Goal: Information Seeking & Learning: Learn about a topic

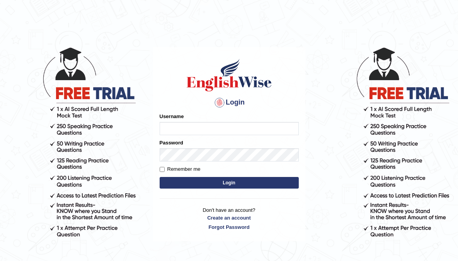
click at [203, 128] on input "Username" at bounding box center [229, 128] width 139 height 13
type input "aliahmad_parramatta"
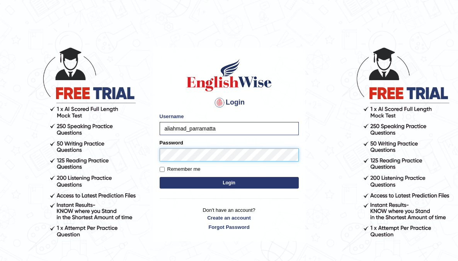
click at [160, 177] on button "Login" at bounding box center [229, 183] width 139 height 12
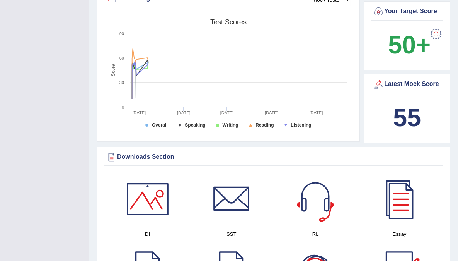
scroll to position [275, 0]
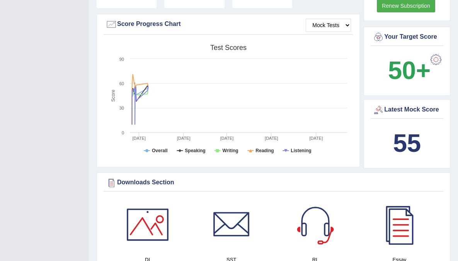
click at [421, 150] on b "55" at bounding box center [407, 143] width 28 height 28
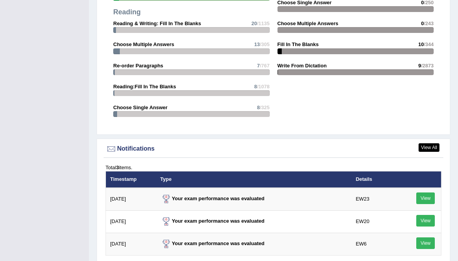
scroll to position [920, 0]
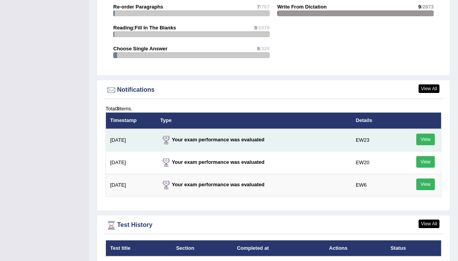
click at [419, 142] on link "View" at bounding box center [425, 139] width 19 height 12
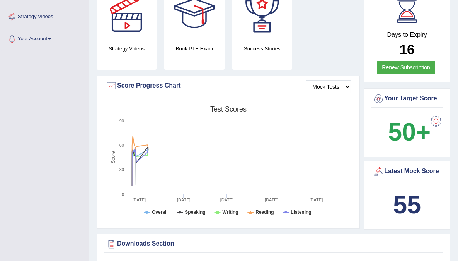
scroll to position [42, 0]
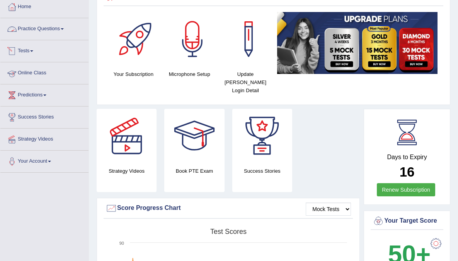
click at [58, 25] on link "Practice Questions" at bounding box center [44, 27] width 88 height 19
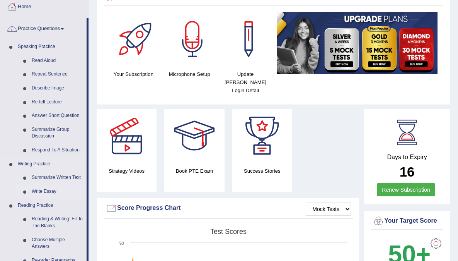
click at [45, 191] on link "Write Essay" at bounding box center [57, 191] width 58 height 14
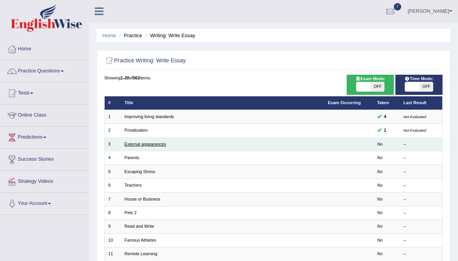
click at [135, 145] on link "External appearances" at bounding box center [144, 143] width 41 height 5
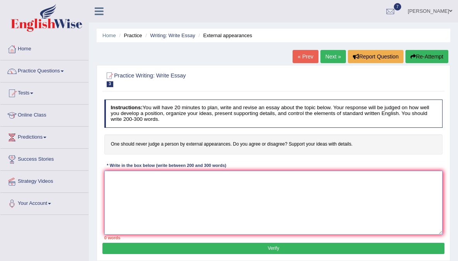
click at [351, 201] on textarea at bounding box center [273, 202] width 339 height 64
type textarea "On of the most conspicuous trends of today's world is the colossal upsurge in o…"
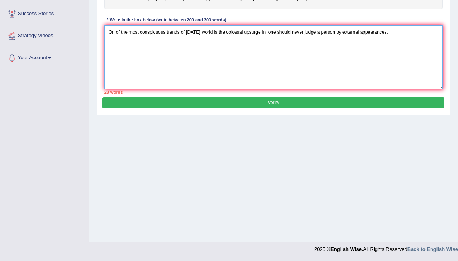
click at [419, 38] on textarea "On of the most conspicuous trends of today's world is the colossal upsurge in o…" at bounding box center [273, 57] width 339 height 64
click at [154, 41] on textarea "On of the most conspicuous trends of today's world is the colossal upsurge in o…" at bounding box center [273, 57] width 339 height 64
click at [251, 44] on textarea "On of the most conspicuous trends of today's world is the colossal upsurge in o…" at bounding box center [273, 57] width 339 height 64
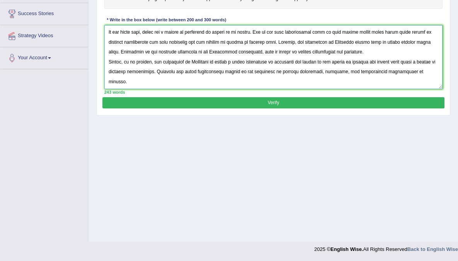
type textarea "On of the most conspicuous trends of today's world is the colossal upsurge in o…"
click at [275, 104] on button "Verify" at bounding box center [273, 102] width 342 height 11
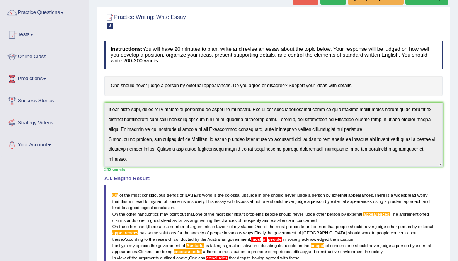
scroll to position [0, 0]
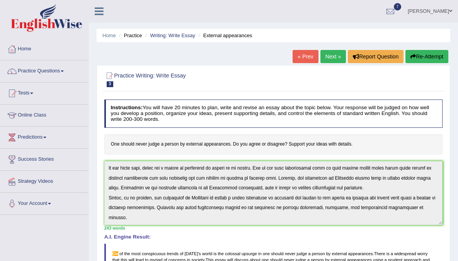
click at [111, 234] on div "Instructions: You will have 20 minutes to plan, write and revise an essay about…" at bounding box center [273, 242] width 342 height 293
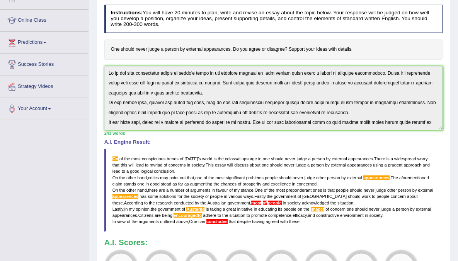
click at [332, 62] on div "Instructions: You will have 20 minutes to plan, write and revise an essay about…" at bounding box center [273, 148] width 342 height 293
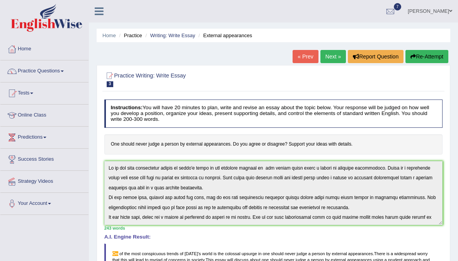
click at [420, 58] on button "Re-Attempt" at bounding box center [426, 56] width 43 height 13
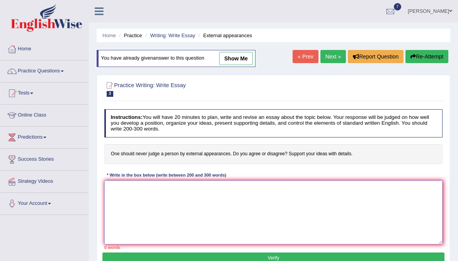
click at [188, 192] on textarea at bounding box center [273, 212] width 339 height 64
paste textarea "On of the most conspicuous trends of [DATE] world is the colossal upsurge in on…"
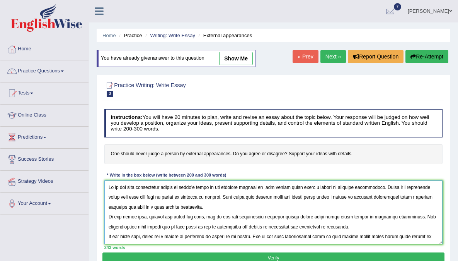
click at [115, 188] on textarea at bounding box center [273, 212] width 339 height 64
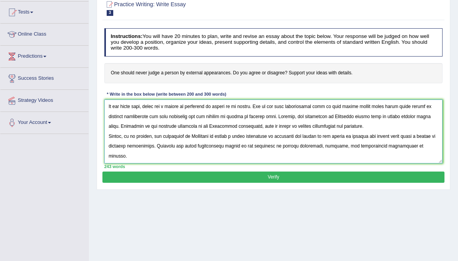
scroll to position [137, 0]
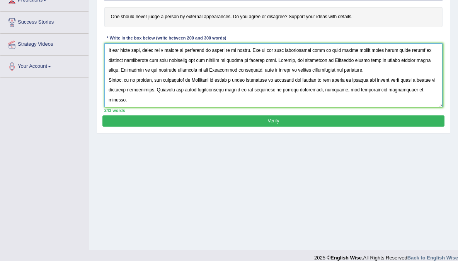
type textarea "One of the most conspicuous trends of [DATE] world is the colossal upsurge in o…"
click at [230, 122] on button "Verify" at bounding box center [273, 120] width 342 height 11
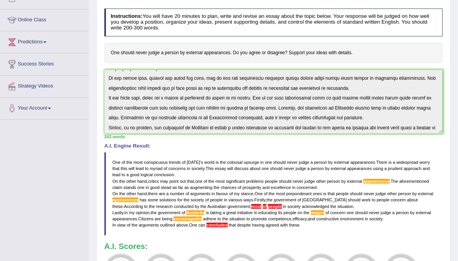
scroll to position [0, 0]
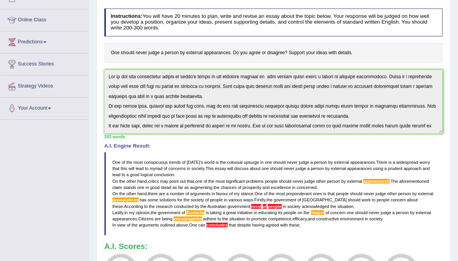
click at [313, 61] on div "Instructions: You will have 20 minutes to plan, write and revise an essay about…" at bounding box center [273, 151] width 342 height 293
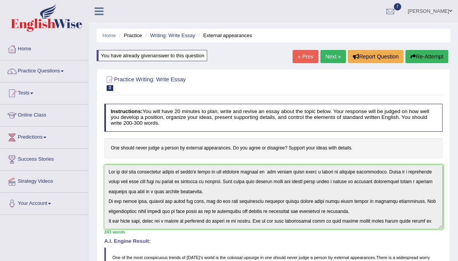
click at [421, 61] on button "Re-Attempt" at bounding box center [426, 56] width 43 height 13
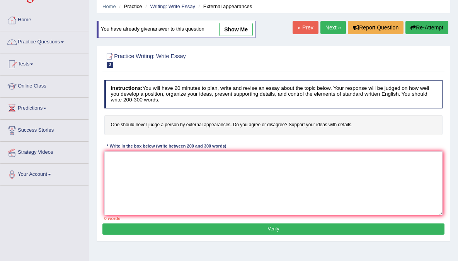
scroll to position [61, 0]
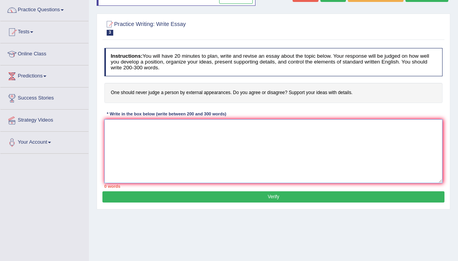
click at [189, 136] on textarea at bounding box center [273, 151] width 339 height 64
paste textarea "One of the most conspicuous trends of today's world is the colossal upsurge in …"
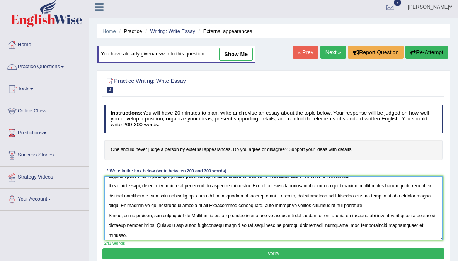
scroll to position [58, 0]
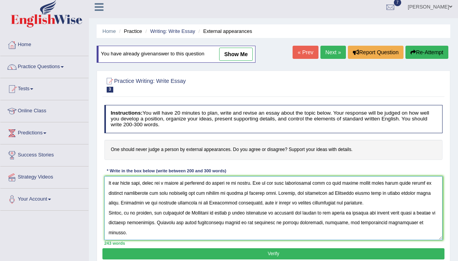
click at [205, 211] on textarea at bounding box center [273, 208] width 339 height 64
click at [209, 213] on textarea at bounding box center [273, 208] width 339 height 64
click at [229, 223] on textarea at bounding box center [273, 208] width 339 height 64
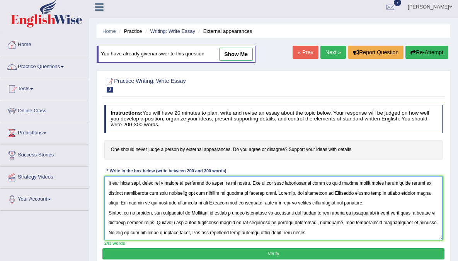
scroll to position [61, 0]
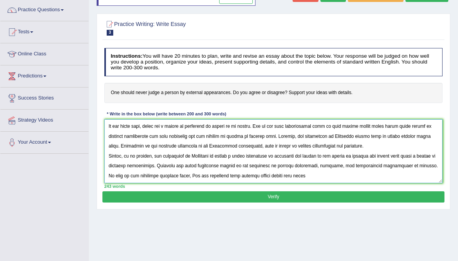
click at [315, 174] on textarea at bounding box center [273, 151] width 339 height 64
type textarea "One of the most conspicuous trends of today's world is the colossal upsurge in …"
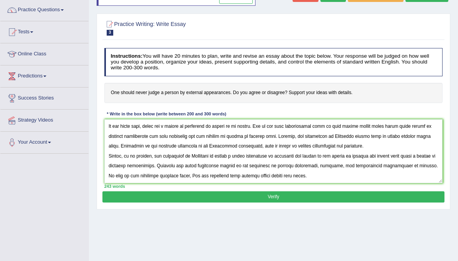
click at [232, 194] on button "Verify" at bounding box center [273, 196] width 342 height 11
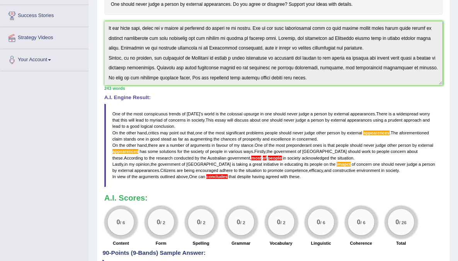
scroll to position [195, 0]
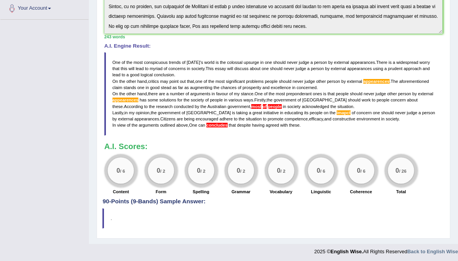
click at [251, 104] on span "most" at bounding box center [256, 106] width 10 height 5
click at [106, 40] on div "Instructions: You will have 20 minutes to plan, write and revise an essay about…" at bounding box center [273, 51] width 342 height 293
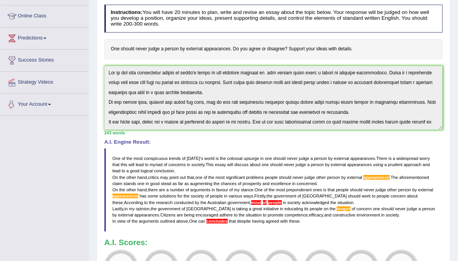
scroll to position [0, 0]
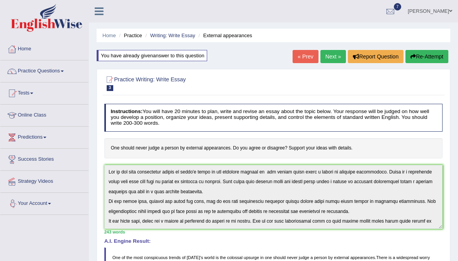
click at [83, 0] on html "Toggle navigation Home Practice Questions Speaking Practice Read Aloud Repeat S…" at bounding box center [229, 130] width 458 height 261
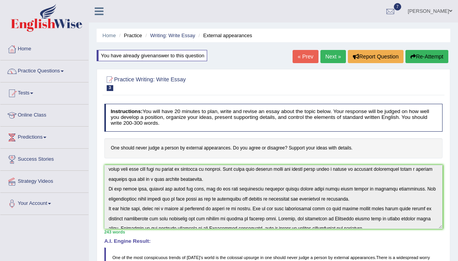
scroll to position [15, 0]
click at [421, 55] on button "Re-Attempt" at bounding box center [426, 56] width 43 height 13
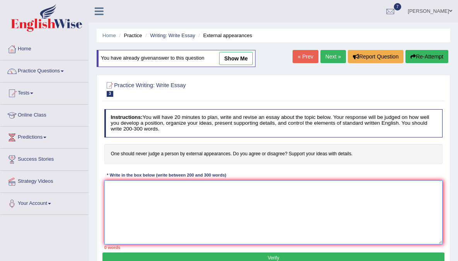
click at [151, 193] on textarea at bounding box center [273, 212] width 339 height 64
paste textarea "One of the most conspicuous trends of today's world is the colossal upsurge in …"
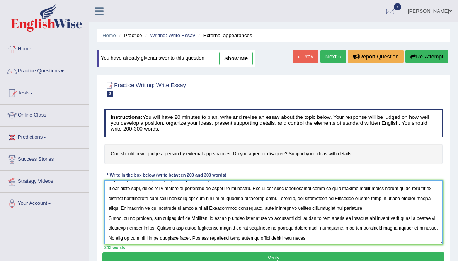
scroll to position [58, 0]
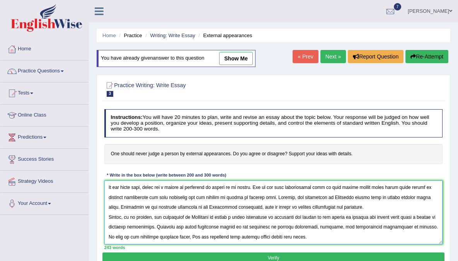
click at [233, 237] on textarea at bounding box center [273, 212] width 339 height 64
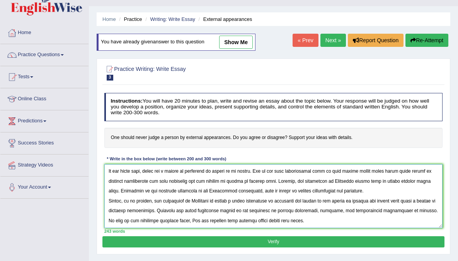
click at [163, 180] on textarea at bounding box center [273, 196] width 339 height 64
click at [311, 191] on textarea at bounding box center [273, 196] width 339 height 64
drag, startPoint x: 297, startPoint y: 191, endPoint x: 326, endPoint y: 186, distance: 29.1
click at [297, 191] on textarea at bounding box center [273, 196] width 339 height 64
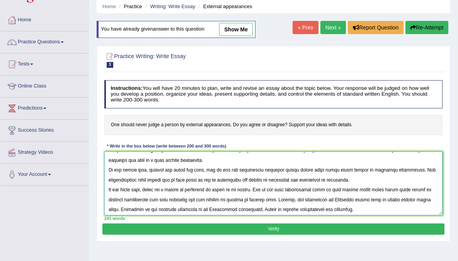
scroll to position [20, 0]
type textarea "One of the most conspicuous trends of today's world is the colossal upsurge in …"
click at [285, 223] on button "Verify" at bounding box center [273, 228] width 342 height 11
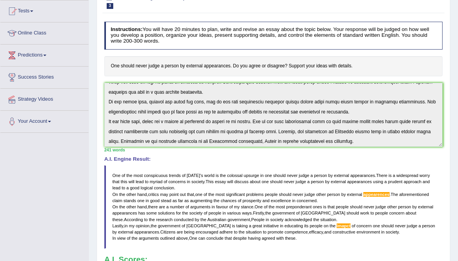
scroll to position [0, 0]
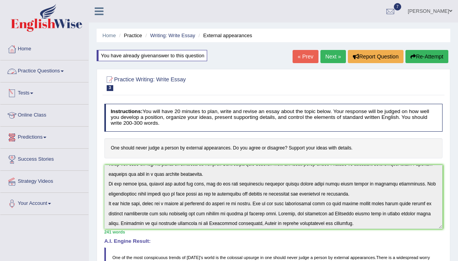
click at [64, 71] on span at bounding box center [62, 71] width 3 height 2
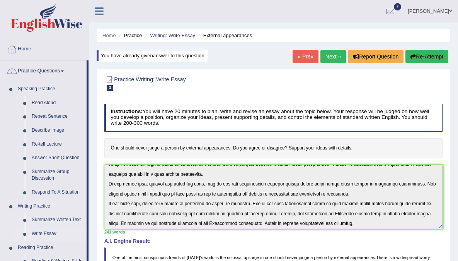
click at [56, 233] on link "Write Essay" at bounding box center [57, 233] width 58 height 14
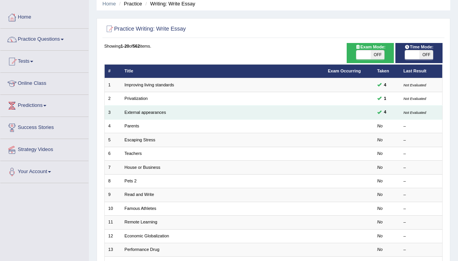
scroll to position [64, 0]
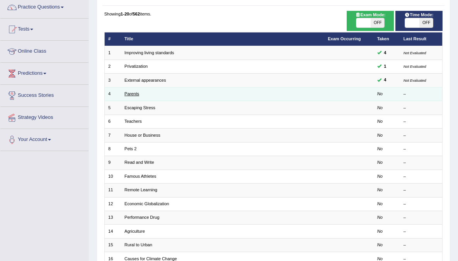
click at [129, 93] on link "Parents" at bounding box center [131, 93] width 15 height 5
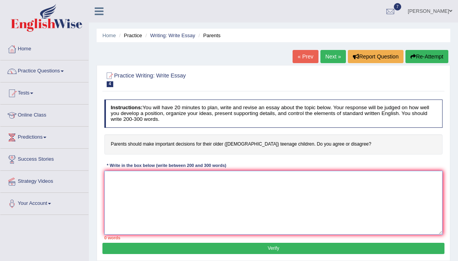
click at [153, 192] on textarea at bounding box center [273, 202] width 339 height 64
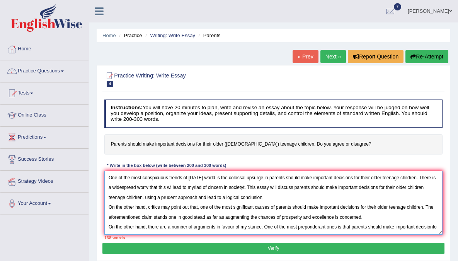
scroll to position [7, 0]
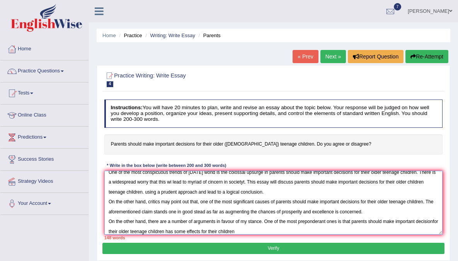
click at [242, 232] on textarea "One of the most conspicuous trends of [DATE] world is the colossal upsurge in p…" at bounding box center [273, 202] width 339 height 64
click at [290, 230] on textarea "One of the most conspicuous trends of [DATE] world is the colossal upsurge in p…" at bounding box center [273, 202] width 339 height 64
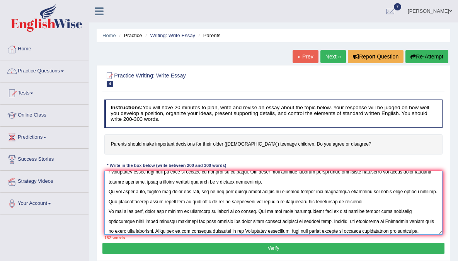
scroll to position [30, 0]
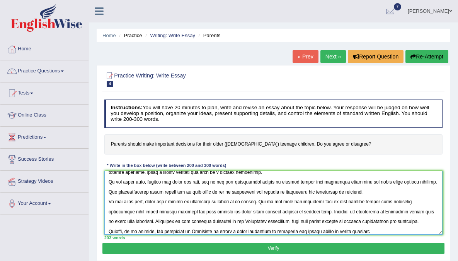
click at [333, 232] on textarea at bounding box center [273, 202] width 339 height 64
drag, startPoint x: 380, startPoint y: 230, endPoint x: 398, endPoint y: 226, distance: 18.5
click at [380, 230] on textarea at bounding box center [273, 202] width 339 height 64
click at [421, 225] on textarea at bounding box center [273, 202] width 339 height 64
click at [419, 231] on textarea at bounding box center [273, 202] width 339 height 64
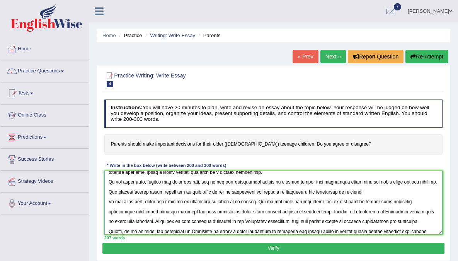
scroll to position [41, 0]
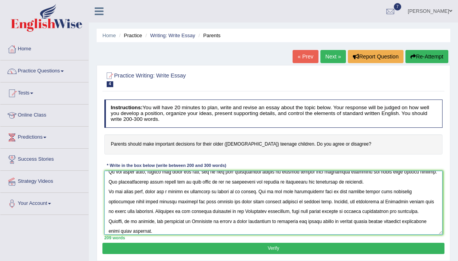
click at [117, 222] on textarea at bounding box center [273, 202] width 339 height 64
click at [143, 226] on textarea at bounding box center [273, 202] width 339 height 64
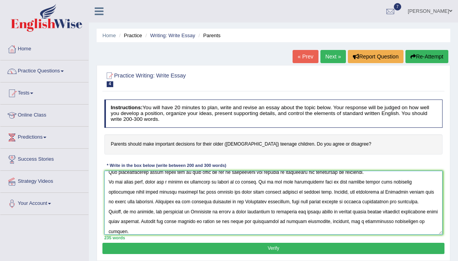
scroll to position [57, 0]
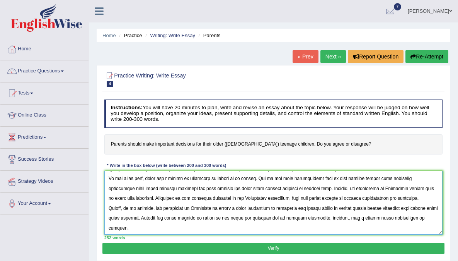
click at [377, 227] on textarea at bounding box center [273, 202] width 339 height 64
click at [404, 226] on textarea at bounding box center [273, 202] width 339 height 64
click at [404, 227] on textarea at bounding box center [273, 202] width 339 height 64
click at [418, 230] on textarea at bounding box center [273, 202] width 339 height 64
type textarea "One of the most conspicuous trends of [DATE] world is the colossal upsurge in p…"
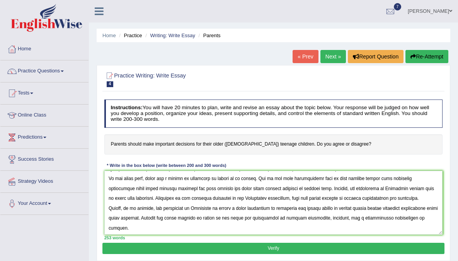
click at [250, 249] on button "Verify" at bounding box center [273, 247] width 342 height 11
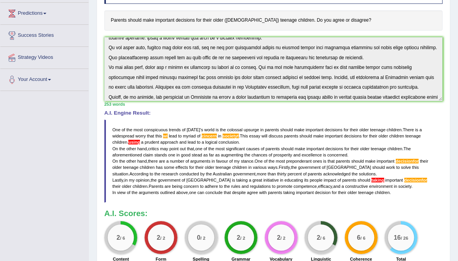
scroll to position [0, 0]
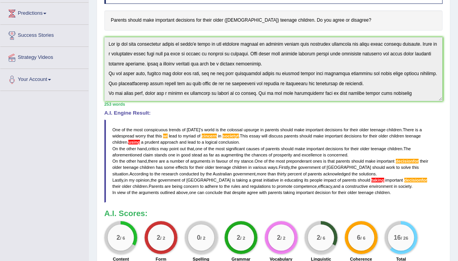
click at [357, 32] on div "Instructions: You will have 20 minutes to plan, write and revise an essay about…" at bounding box center [273, 119] width 342 height 293
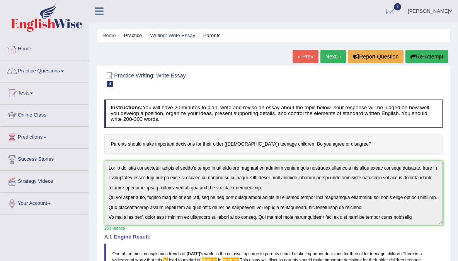
click at [410, 56] on icon "button" at bounding box center [412, 56] width 5 height 5
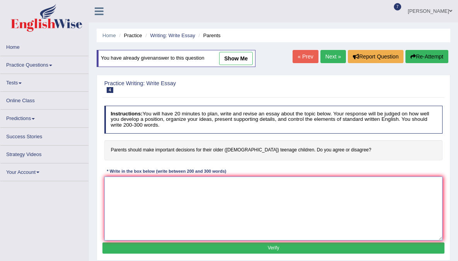
drag, startPoint x: 0, startPoint y: 0, endPoint x: 131, endPoint y: 198, distance: 237.1
click at [131, 198] on textarea at bounding box center [273, 208] width 339 height 64
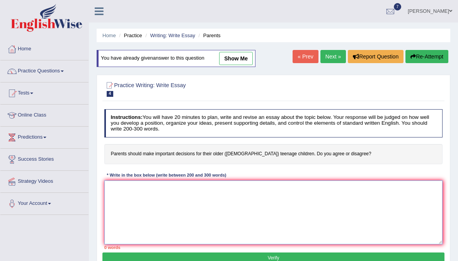
paste textarea "One of the most conspicuous trends of today's world is the colossal upsurge in …"
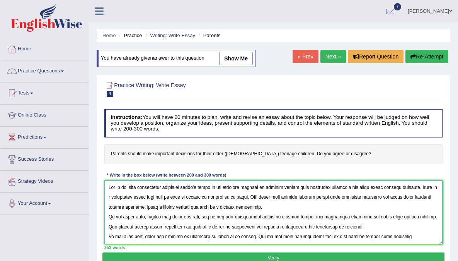
click at [191, 198] on textarea at bounding box center [273, 212] width 339 height 64
click at [234, 197] on textarea at bounding box center [273, 212] width 339 height 64
click at [268, 197] on textarea at bounding box center [273, 212] width 339 height 64
click at [167, 206] on textarea at bounding box center [273, 212] width 339 height 64
click at [165, 206] on textarea at bounding box center [273, 212] width 339 height 64
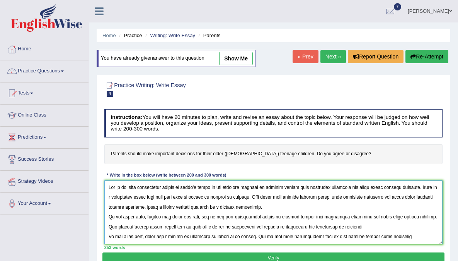
click at [161, 206] on textarea at bounding box center [273, 212] width 339 height 64
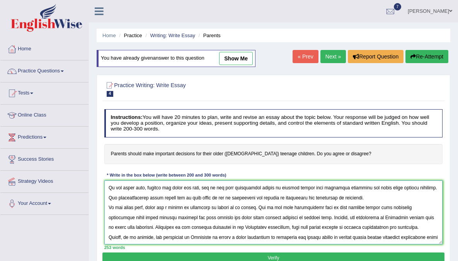
scroll to position [40, 0]
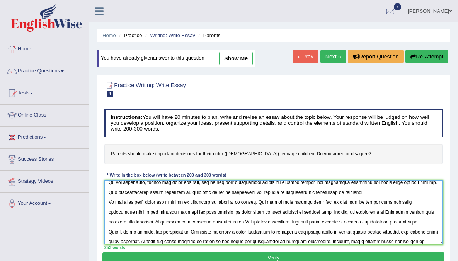
click at [126, 211] on textarea at bounding box center [273, 212] width 339 height 64
click at [124, 211] on textarea at bounding box center [273, 212] width 339 height 64
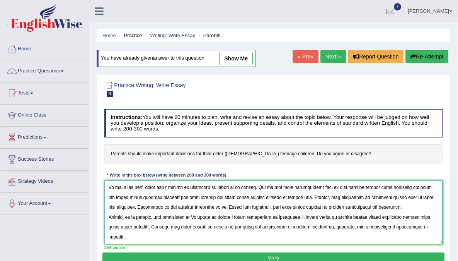
scroll to position [58, 0]
click at [415, 216] on textarea at bounding box center [273, 212] width 339 height 64
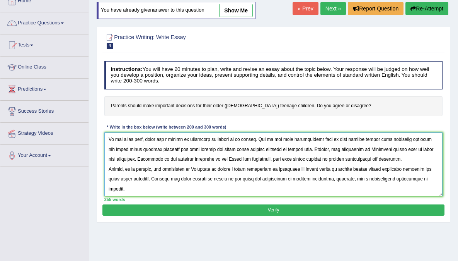
scroll to position [49, 0]
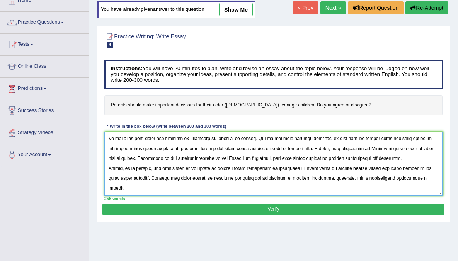
type textarea "One of the most conspicuous trends of [DATE] world is the colossal upsurge in p…"
click at [272, 208] on button "Verify" at bounding box center [273, 208] width 342 height 11
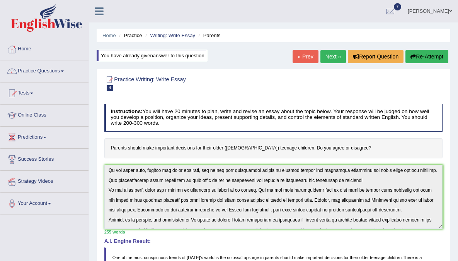
scroll to position [0, 0]
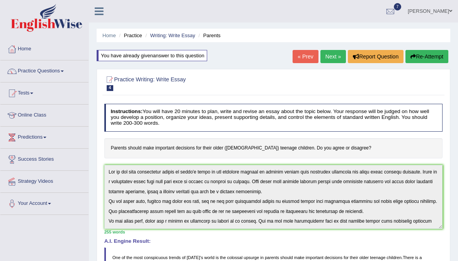
click at [393, 155] on div "Instructions: You will have 20 minutes to plan, write and revise an essay about…" at bounding box center [273, 246] width 342 height 293
click at [426, 60] on button "Re-Attempt" at bounding box center [426, 56] width 43 height 13
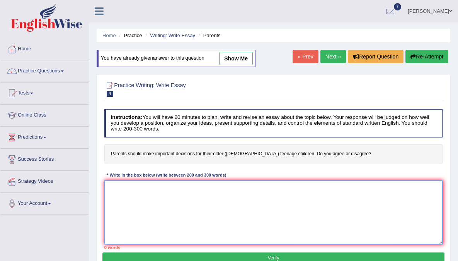
click at [176, 212] on textarea at bounding box center [273, 212] width 339 height 64
paste textarea "One of the most conspicuous trends of [DATE] world is the colossal upsurge in p…"
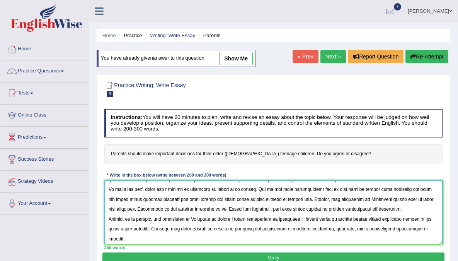
scroll to position [58, 0]
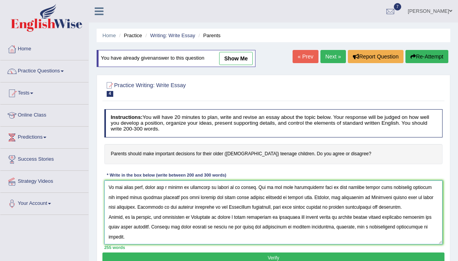
drag, startPoint x: 375, startPoint y: 216, endPoint x: 380, endPoint y: 216, distance: 4.6
click at [376, 216] on textarea at bounding box center [273, 212] width 339 height 64
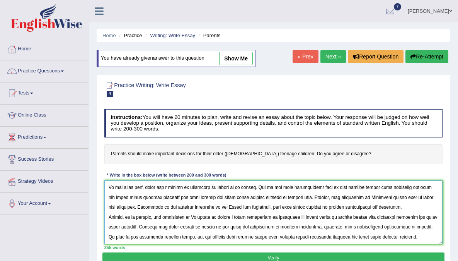
type textarea "One of the most conspicuous trends of [DATE] world is the colossal upsurge in p…"
click at [376, 256] on button "Verify" at bounding box center [273, 257] width 342 height 11
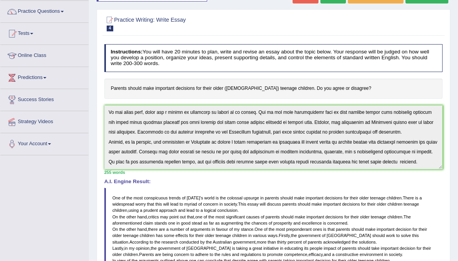
scroll to position [0, 0]
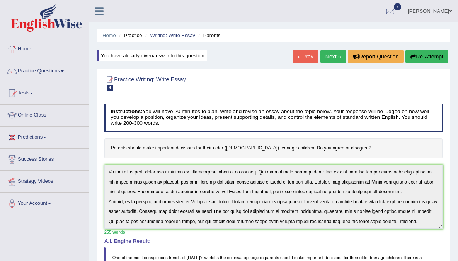
click at [59, 69] on link "Practice Questions" at bounding box center [44, 69] width 88 height 19
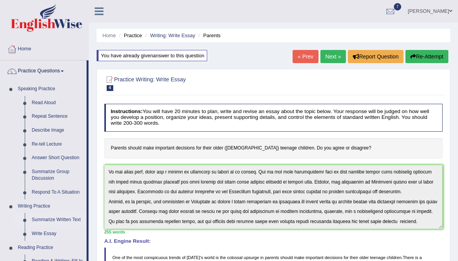
click at [54, 218] on link "Summarize Written Text" at bounding box center [57, 220] width 58 height 14
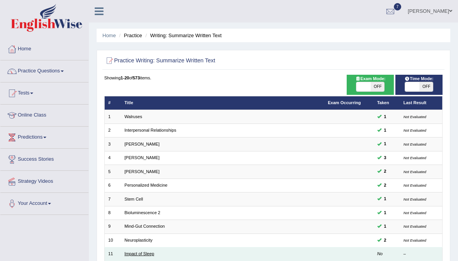
click at [137, 252] on link "Impact of Sleep" at bounding box center [139, 253] width 30 height 5
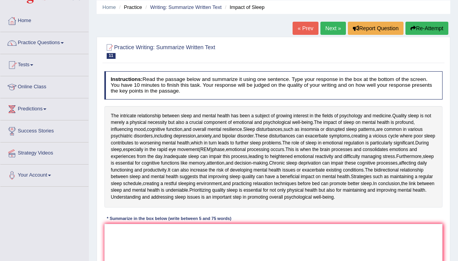
scroll to position [121, 0]
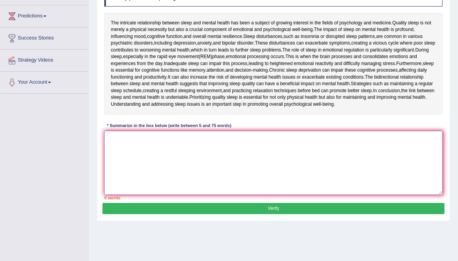
click at [165, 182] on textarea at bounding box center [273, 163] width 339 height 64
click at [164, 181] on textarea at bounding box center [273, 163] width 339 height 64
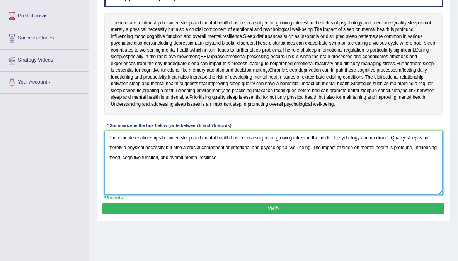
type textarea "The intricate relationships between sleep and mental health has been a subject …"
click at [209, 205] on button "Verify" at bounding box center [273, 208] width 342 height 11
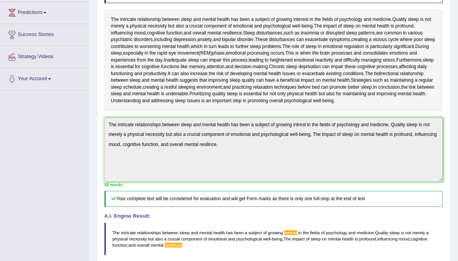
scroll to position [169, 0]
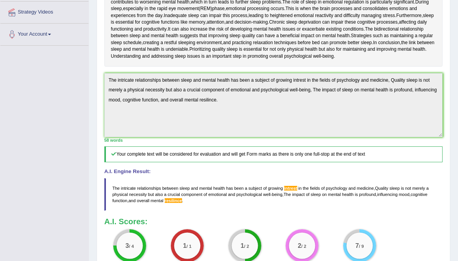
click at [244, 70] on div "Instructions: Read the passage below and summarize it using one sentence. Type …" at bounding box center [273, 100] width 342 height 346
click at [214, 56] on div "Instructions: Read the passage below and summarize it using one sentence. Type …" at bounding box center [273, 100] width 342 height 346
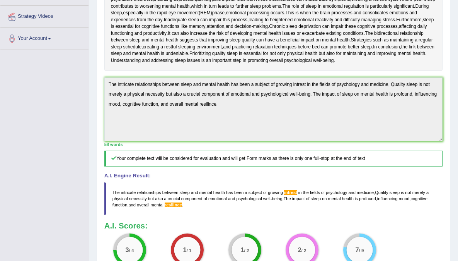
scroll to position [0, 0]
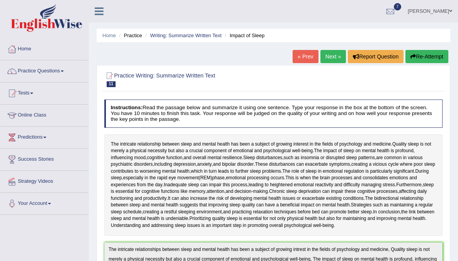
click at [426, 55] on button "Re-Attempt" at bounding box center [426, 56] width 43 height 13
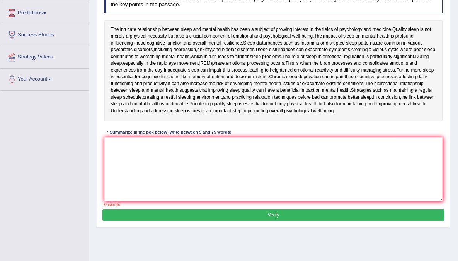
scroll to position [145, 0]
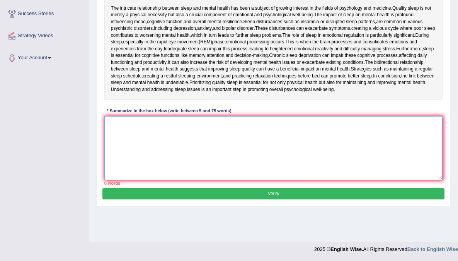
click at [173, 128] on textarea at bounding box center [273, 148] width 339 height 64
paste textarea "The intricate relationships between sleep and mental health has been a subject …"
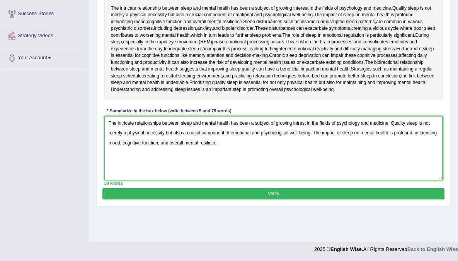
click at [300, 121] on textarea "The intricate relationships between sleep and mental health has been a subject …" at bounding box center [273, 148] width 339 height 64
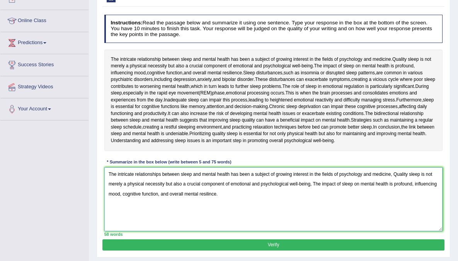
scroll to position [94, 0]
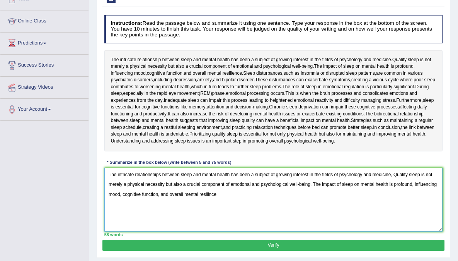
type textarea "The intricate relationships between sleep and mental health has been a subject …"
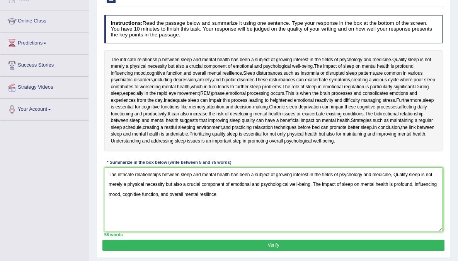
click at [213, 243] on button "Verify" at bounding box center [273, 244] width 342 height 11
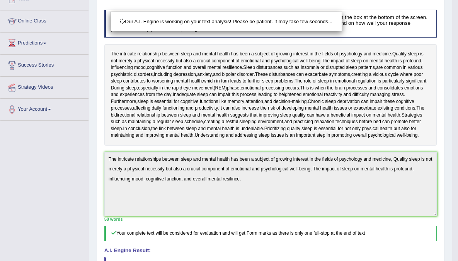
scroll to position [187, 0]
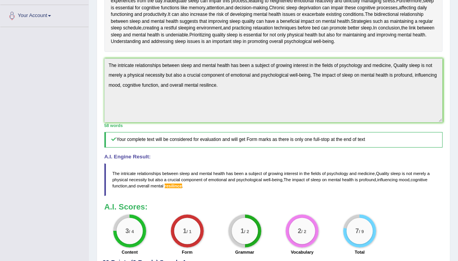
click at [240, 52] on div "Instructions: Read the passage below and summarize it using one sentence. Type …" at bounding box center [273, 86] width 342 height 346
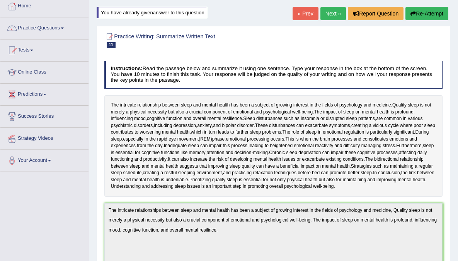
scroll to position [0, 0]
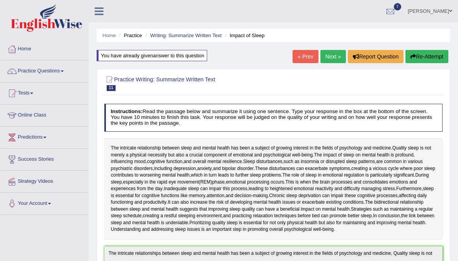
click at [414, 53] on button "Re-Attempt" at bounding box center [426, 56] width 43 height 13
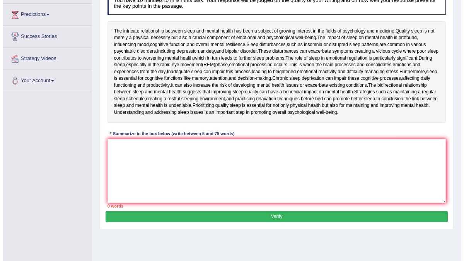
scroll to position [145, 0]
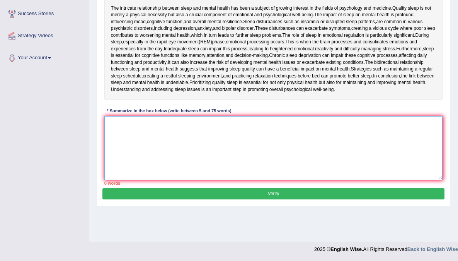
click at [174, 146] on textarea at bounding box center [273, 148] width 339 height 64
paste textarea "The intricate relationships between sleep and mental health has been a subject …"
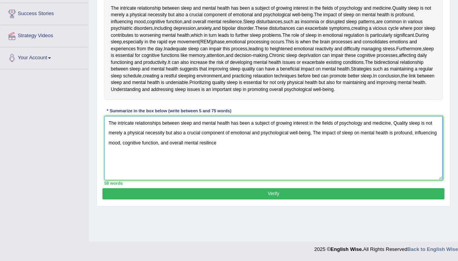
click at [235, 143] on textarea "The intricate relationships between sleep and mental health has been a subject …" at bounding box center [273, 148] width 339 height 64
click at [235, 142] on textarea "The intricate relationships between sleep and mental health has been a subject …" at bounding box center [273, 148] width 339 height 64
click at [235, 141] on textarea "The intricate relationships between sleep and mental health has been a subject …" at bounding box center [273, 148] width 339 height 64
click at [234, 142] on textarea "The intricate relationships between sleep and mental health has been a subject …" at bounding box center [273, 148] width 339 height 64
type textarea "The intricate relationships between sleep and mental health has been a subject …"
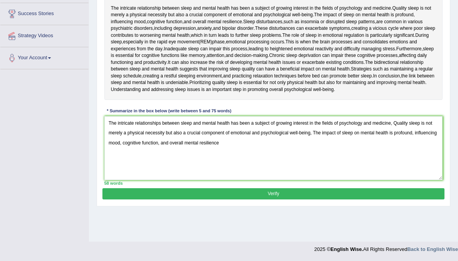
click at [209, 191] on button "Verify" at bounding box center [273, 193] width 342 height 11
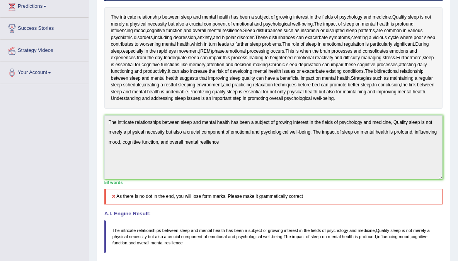
scroll to position [158, 0]
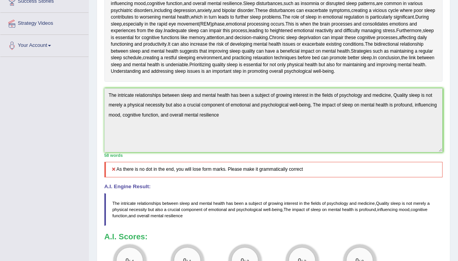
click at [250, 82] on div "Instructions: Read the passage below and summarize it using one sentence. Type …" at bounding box center [273, 115] width 342 height 346
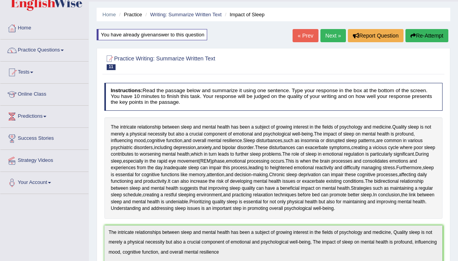
scroll to position [0, 0]
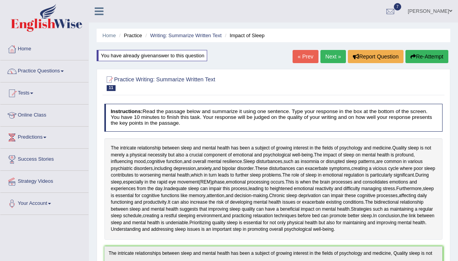
click at [436, 56] on button "Re-Attempt" at bounding box center [426, 56] width 43 height 13
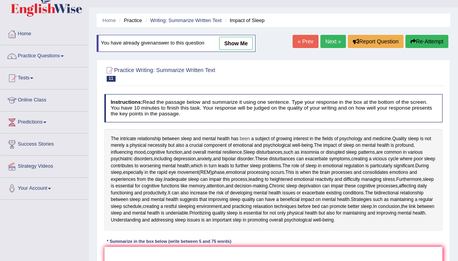
scroll to position [145, 0]
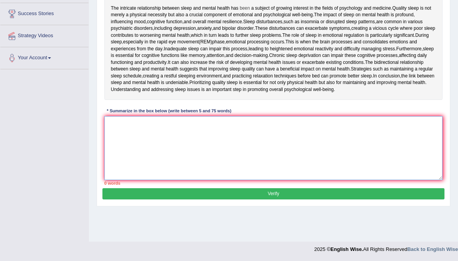
click at [250, 137] on textarea at bounding box center [273, 148] width 339 height 64
paste textarea "The intricate relationships between sleep and mental health has been a subject …"
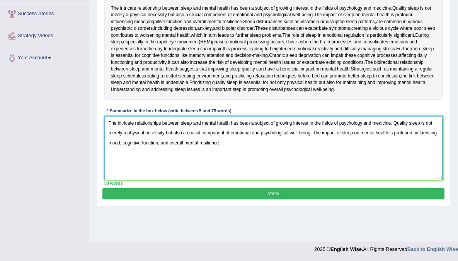
type textarea "The intricate relationships between sleep and mental health has been a subject …"
click at [248, 193] on button "Verify" at bounding box center [273, 193] width 342 height 11
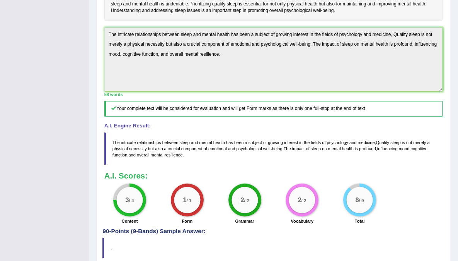
scroll to position [218, 0]
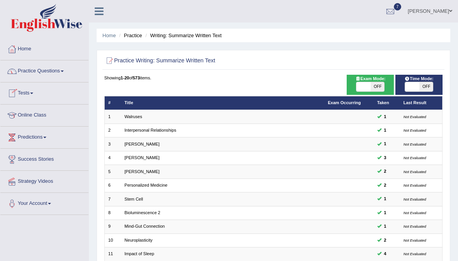
click at [37, 68] on link "Practice Questions" at bounding box center [44, 69] width 88 height 19
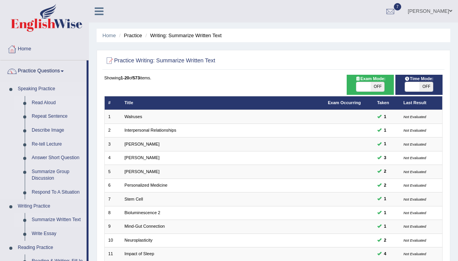
click at [41, 104] on link "Read Aloud" at bounding box center [57, 103] width 58 height 14
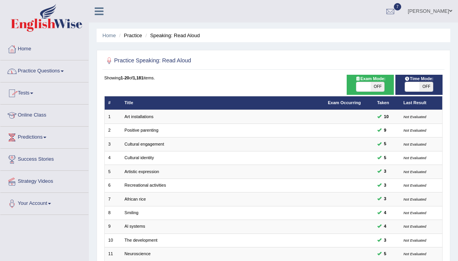
click at [41, 72] on link "Practice Questions" at bounding box center [44, 69] width 88 height 19
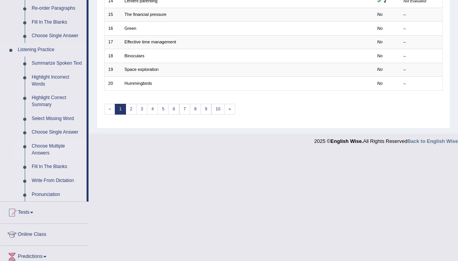
scroll to position [249, 0]
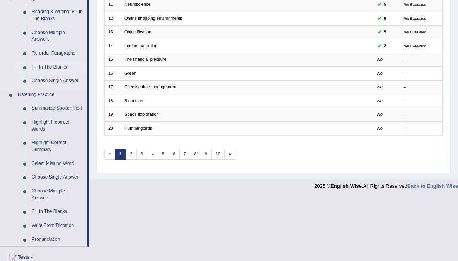
click at [62, 69] on link "Fill In The Blanks" at bounding box center [57, 67] width 58 height 14
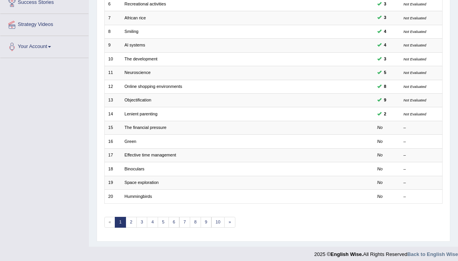
scroll to position [86, 0]
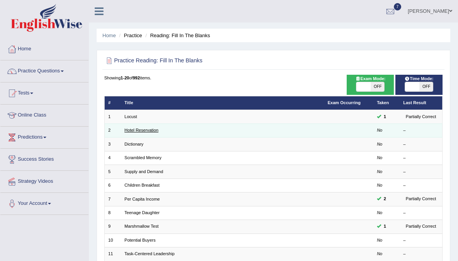
click at [141, 131] on link "Hotel Reservation" at bounding box center [141, 130] width 34 height 5
